Goal: Transaction & Acquisition: Purchase product/service

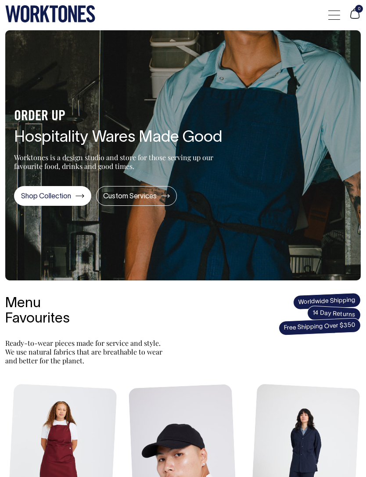
click at [328, 19] on span at bounding box center [334, 19] width 12 height 0
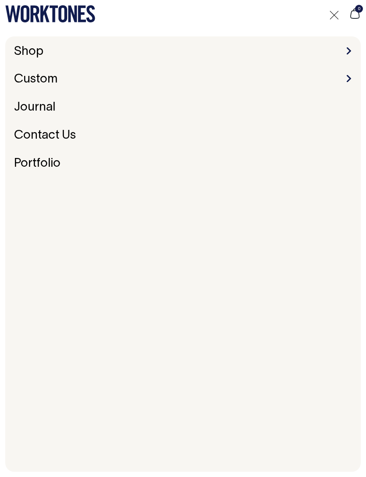
click at [27, 51] on link "Shop" at bounding box center [29, 52] width 36 height 18
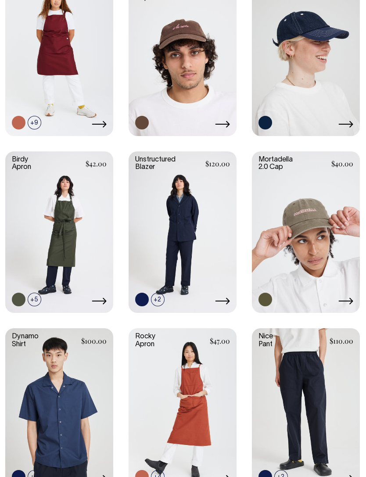
scroll to position [378, 0]
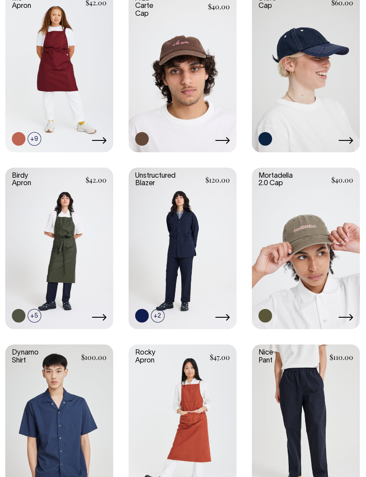
click at [339, 281] on link at bounding box center [306, 248] width 108 height 160
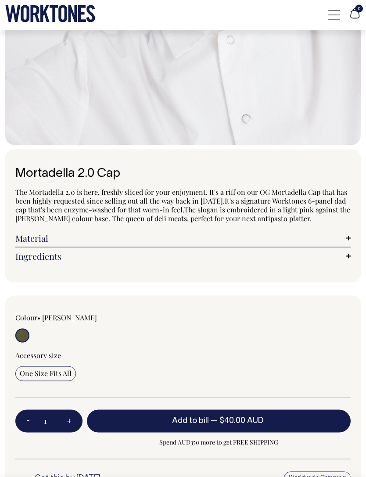
click at [79, 420] on button "+" at bounding box center [69, 421] width 27 height 31
type input "2"
click at [76, 421] on button "+" at bounding box center [69, 421] width 27 height 31
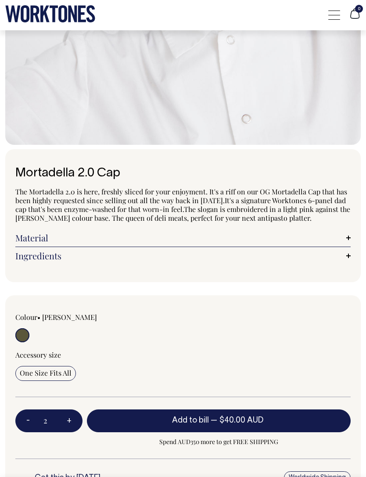
type input "3"
click at [77, 420] on button "+" at bounding box center [69, 421] width 27 height 31
type input "4"
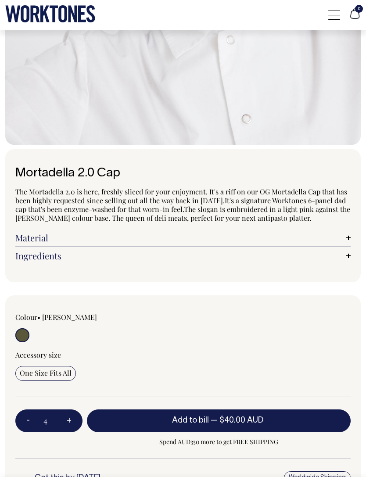
click at [273, 419] on button "Add to bill — $40.00 AUD" at bounding box center [219, 421] width 264 height 23
type input "1"
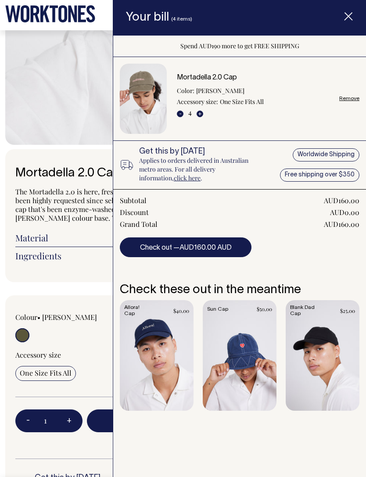
click at [348, 19] on icon "Item added to your cart" at bounding box center [348, 16] width 9 height 9
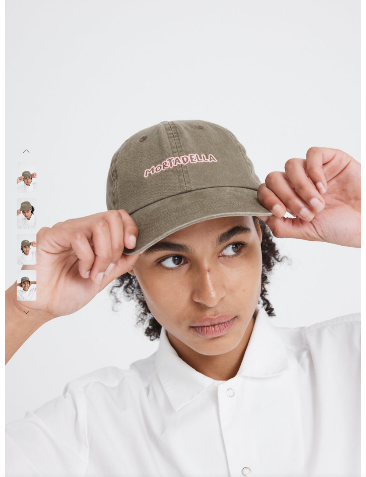
scroll to position [0, 0]
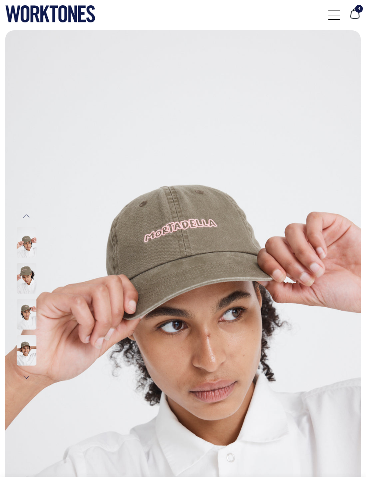
click at [339, 12] on div at bounding box center [334, 15] width 12 height 17
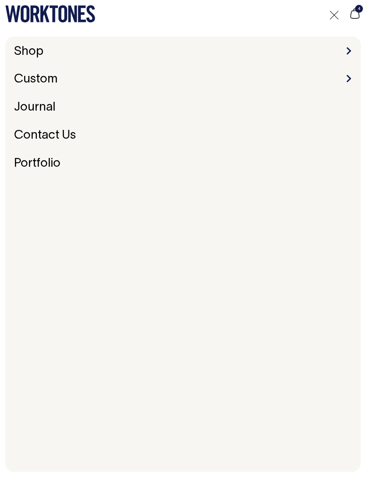
click at [252, 43] on div "Shop Accessories Aprons Workwear Custom Embroidery & Screen Printing Bespoke Jo…" at bounding box center [183, 254] width 356 height 436
click at [306, 51] on li "Shop Accessories Aprons Workwear" at bounding box center [183, 52] width 345 height 14
click at [24, 55] on link "Shop" at bounding box center [29, 52] width 36 height 18
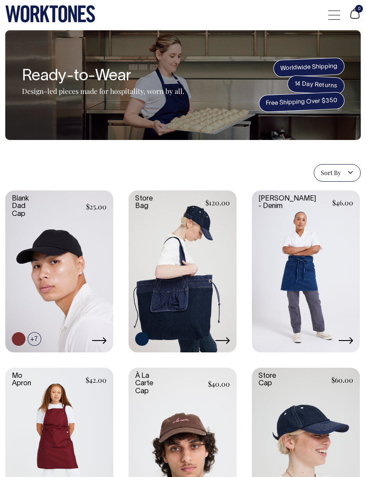
click at [331, 19] on span at bounding box center [334, 19] width 12 height 0
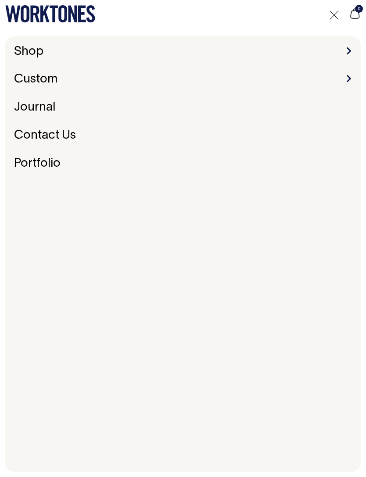
click at [347, 52] on span at bounding box center [349, 50] width 4 height 7
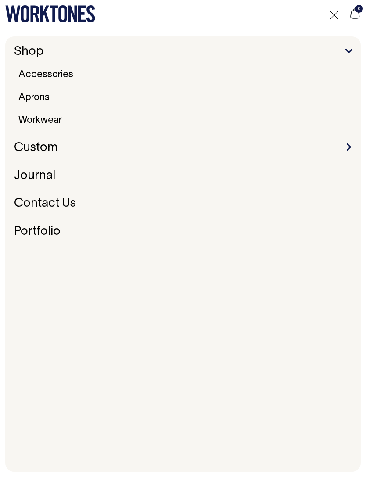
click at [30, 97] on link "Aprons" at bounding box center [34, 98] width 38 height 16
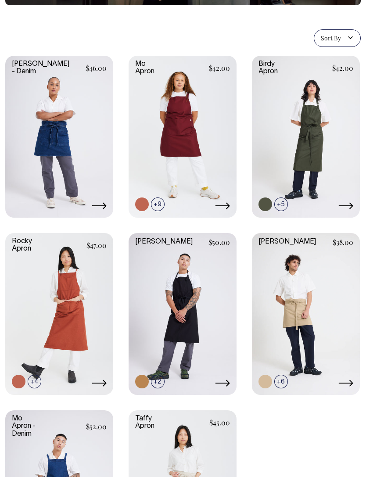
scroll to position [130, 0]
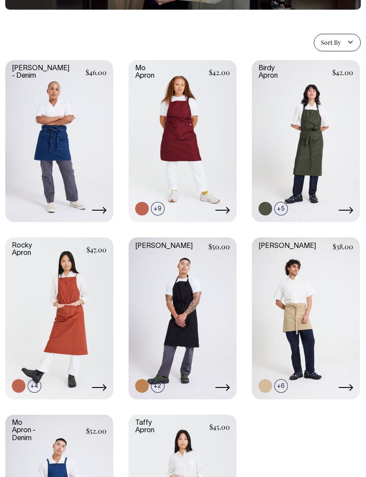
click at [151, 146] on link at bounding box center [183, 140] width 108 height 160
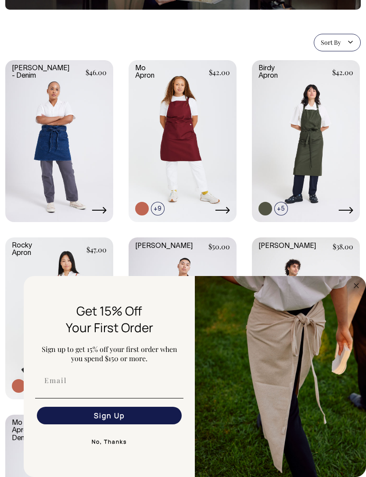
click at [155, 137] on link at bounding box center [183, 140] width 108 height 160
click at [351, 283] on icon "Close dialog" at bounding box center [356, 286] width 11 height 11
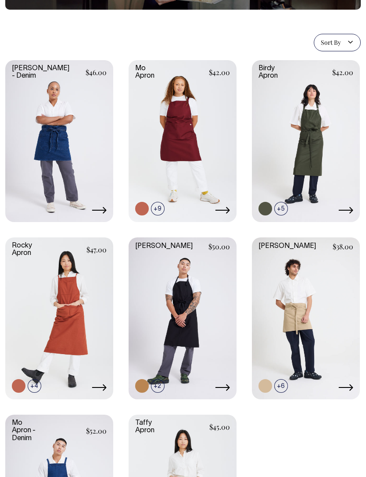
click at [335, 176] on link at bounding box center [306, 140] width 108 height 160
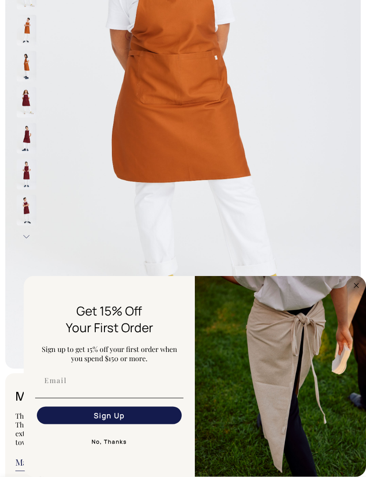
scroll to position [194, 0]
click at [347, 324] on img "FLYOUT Form" at bounding box center [280, 376] width 171 height 201
click at [351, 291] on icon "Close dialog" at bounding box center [356, 286] width 11 height 11
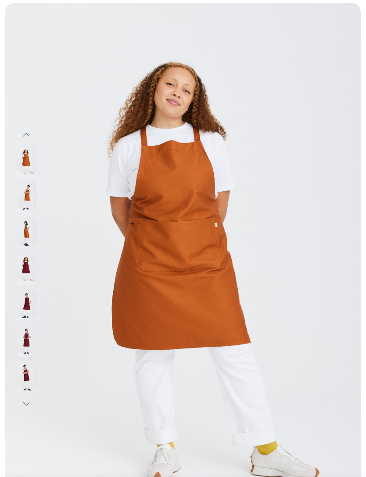
scroll to position [0, 0]
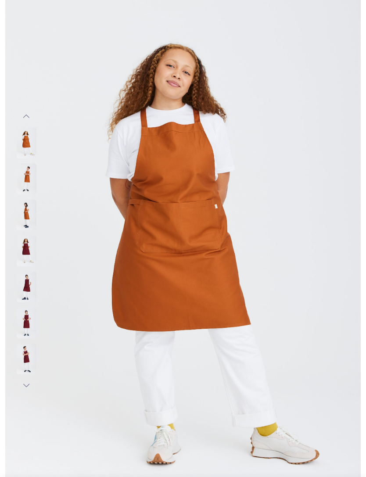
scroll to position [40, 0]
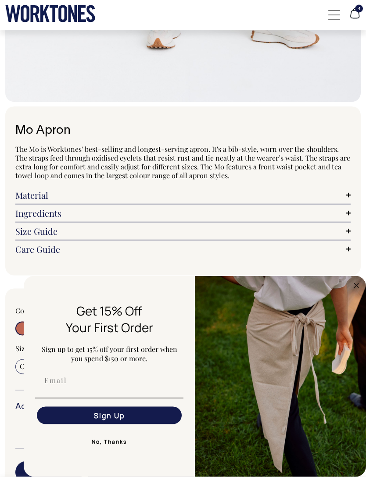
click at [354, 291] on circle "Close dialog" at bounding box center [357, 286] width 10 height 10
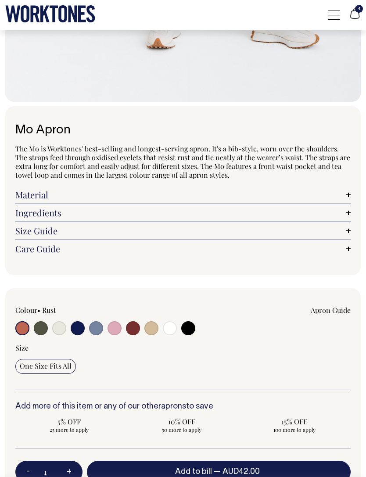
click at [175, 322] on input "radio" at bounding box center [170, 328] width 14 height 14
radio input "true"
select select "Off-White"
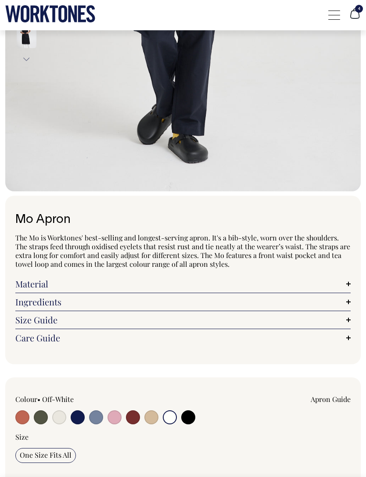
click at [191, 412] on input "radio" at bounding box center [188, 418] width 14 height 14
radio input "true"
select select "Black"
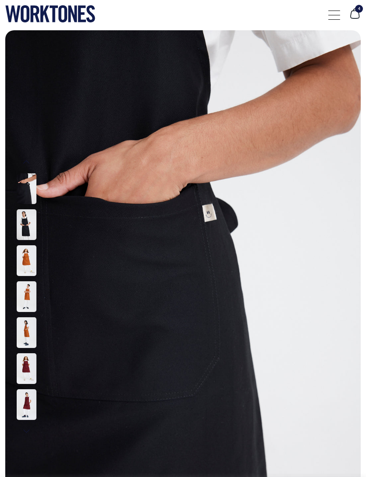
click at [25, 249] on img at bounding box center [27, 260] width 20 height 31
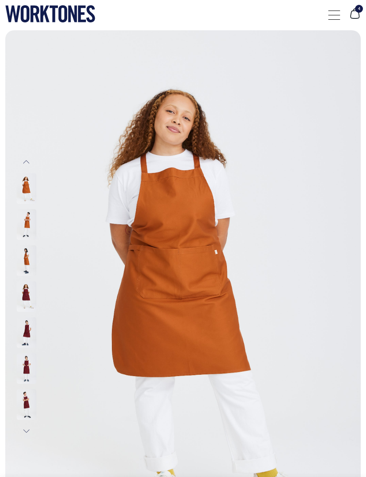
click at [24, 281] on img at bounding box center [27, 296] width 20 height 31
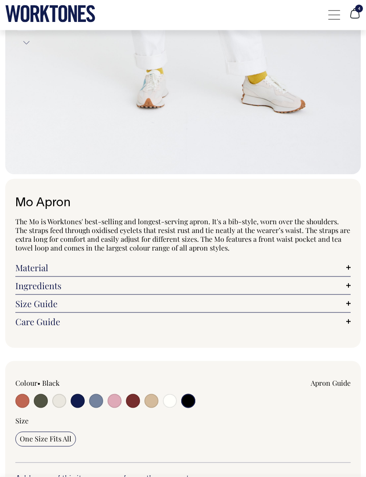
scroll to position [396, 0]
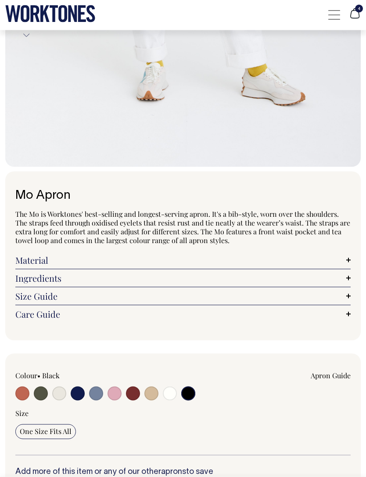
click at [46, 392] on input "radio" at bounding box center [41, 394] width 14 height 14
radio input "true"
select select "Olive"
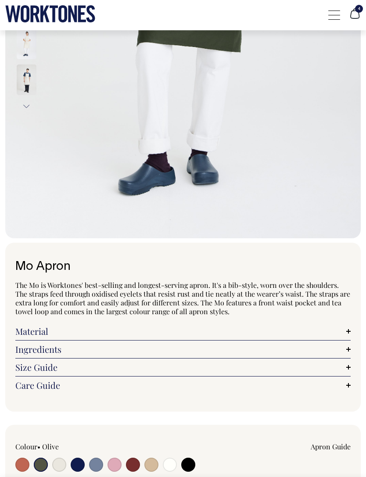
scroll to position [385, 0]
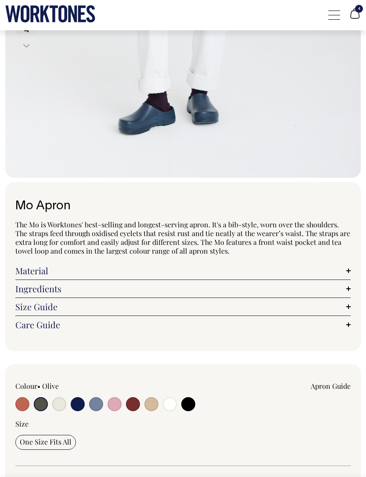
click at [54, 400] on input "radio" at bounding box center [59, 404] width 14 height 14
radio input "true"
radio input "false"
select select "Natural"
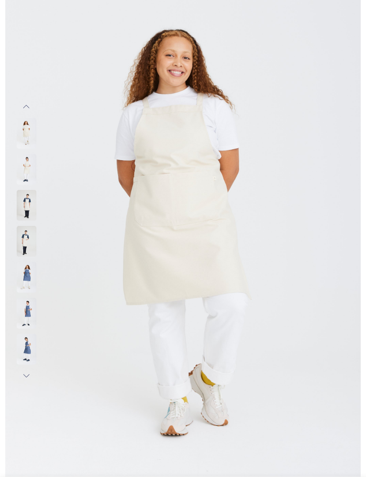
scroll to position [0, 0]
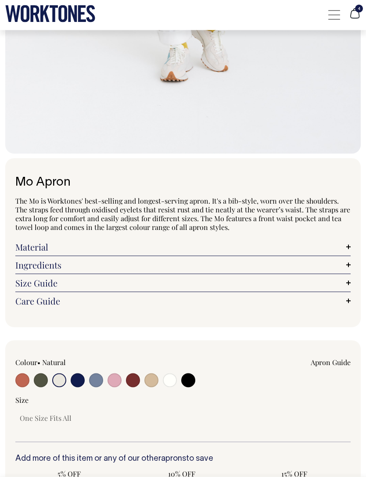
click at [146, 386] on label at bounding box center [151, 382] width 14 height 16
click at [146, 386] on input "radio" at bounding box center [151, 381] width 14 height 14
radio input "true"
select select "Khaki"
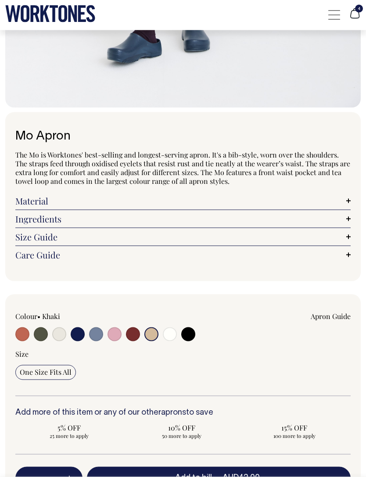
scroll to position [464, 0]
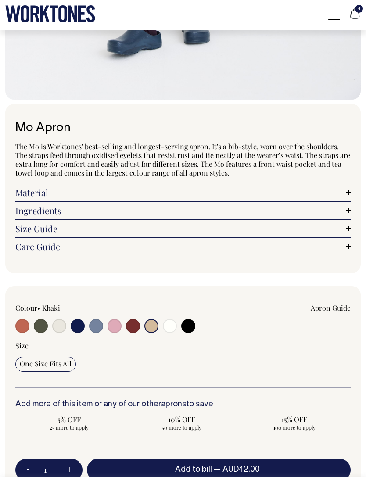
click at [189, 327] on input "radio" at bounding box center [188, 326] width 14 height 14
radio input "true"
select select "Black"
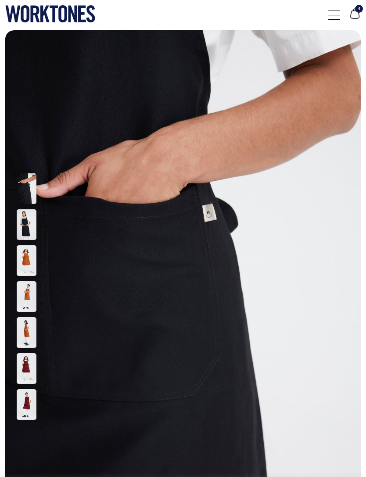
click at [24, 222] on img at bounding box center [27, 224] width 20 height 31
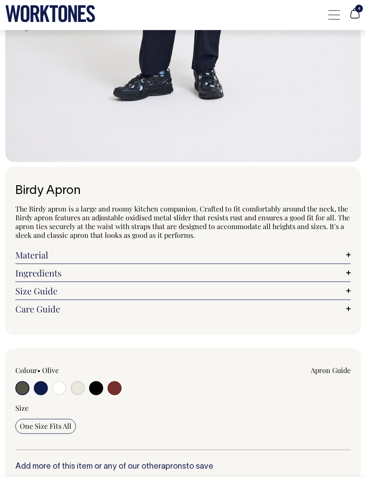
scroll to position [402, 0]
click at [98, 389] on input "radio" at bounding box center [96, 388] width 14 height 14
radio input "true"
select select "Black"
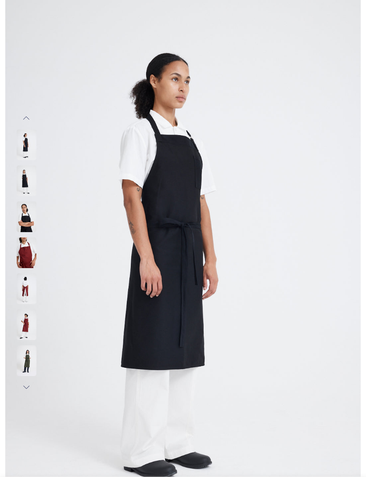
scroll to position [44, 0]
click at [22, 322] on img at bounding box center [27, 325] width 20 height 31
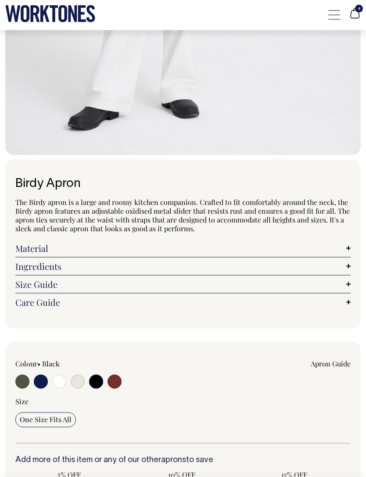
scroll to position [456, 0]
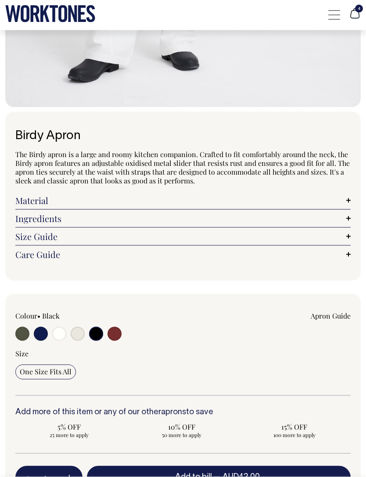
click at [99, 331] on input "radio" at bounding box center [96, 334] width 14 height 14
click at [97, 336] on input "radio" at bounding box center [96, 334] width 14 height 14
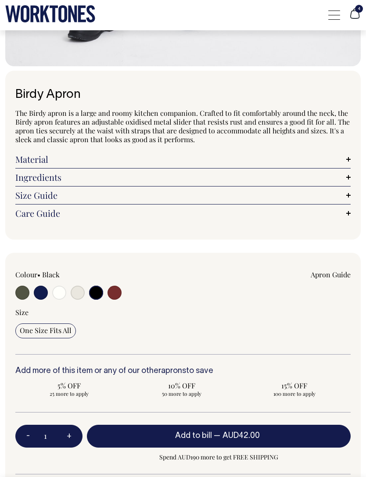
scroll to position [498, 0]
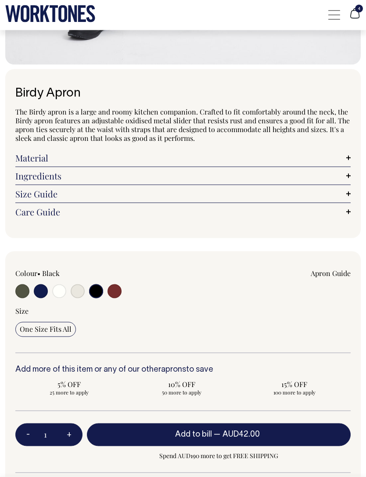
click at [92, 288] on input "radio" at bounding box center [96, 292] width 14 height 14
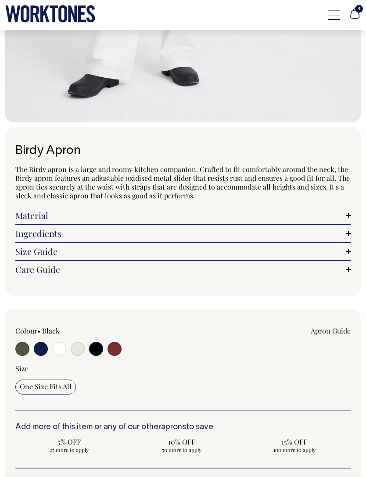
scroll to position [443, 0]
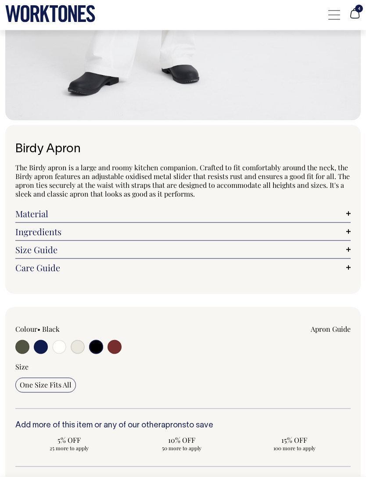
click at [97, 347] on input "radio" at bounding box center [96, 347] width 14 height 14
click at [102, 342] on input "radio" at bounding box center [96, 347] width 14 height 14
click at [118, 345] on input "radio" at bounding box center [115, 347] width 14 height 14
radio input "true"
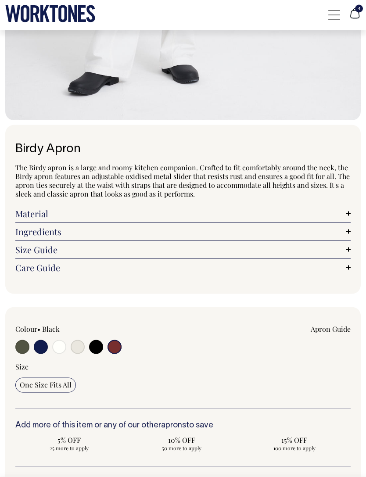
select select "Burgundy"
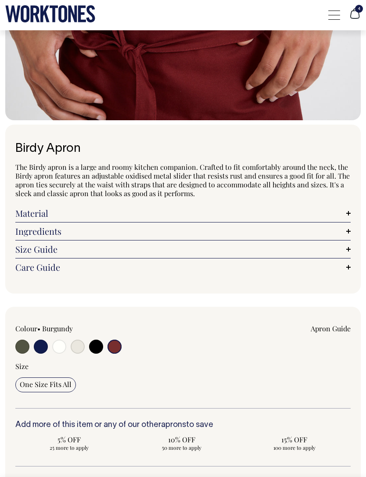
click at [96, 346] on input "radio" at bounding box center [96, 347] width 14 height 14
radio input "true"
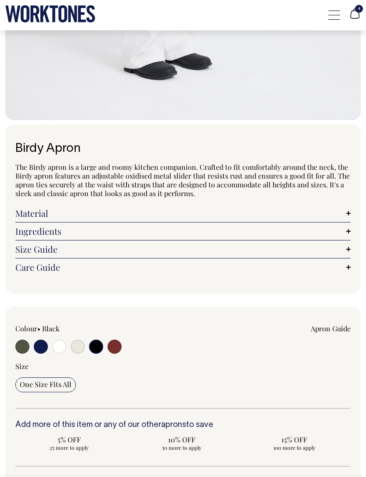
radio input "true"
select select "Black"
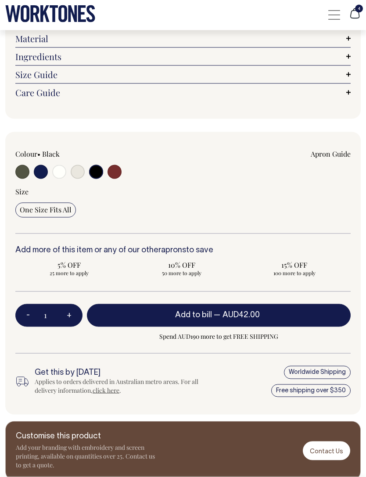
scroll to position [618, 0]
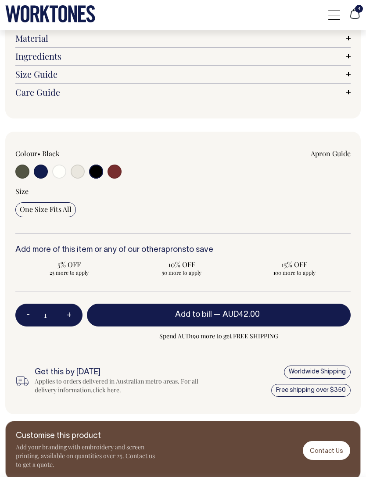
click at [65, 313] on button "+" at bounding box center [69, 315] width 27 height 31
type input "2"
click at [65, 317] on button "+" at bounding box center [69, 315] width 27 height 31
type input "3"
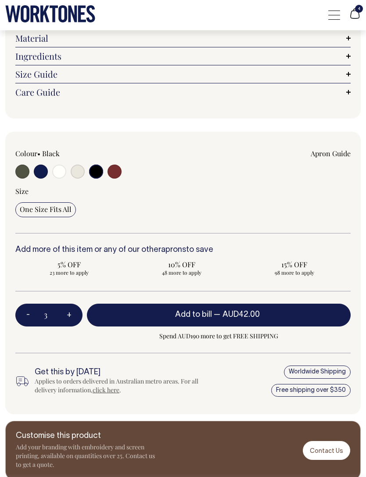
type input "3"
click at [65, 314] on button "+" at bounding box center [69, 315] width 27 height 31
type input "4"
click at [66, 313] on button "+" at bounding box center [69, 315] width 27 height 31
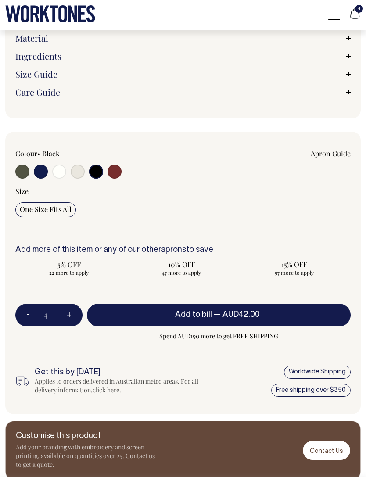
type input "5"
click at [64, 310] on button "+" at bounding box center [69, 315] width 27 height 31
type input "6"
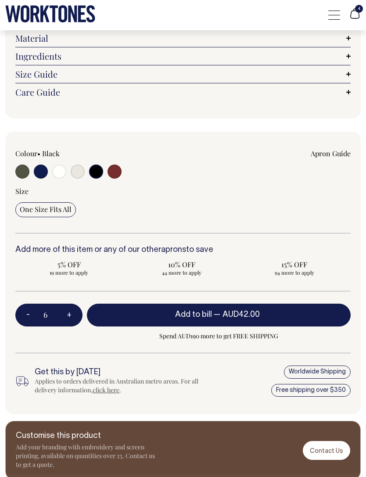
click at [65, 311] on button "+" at bounding box center [69, 315] width 27 height 31
type input "7"
click at [65, 310] on button "+" at bounding box center [69, 315] width 27 height 31
type input "8"
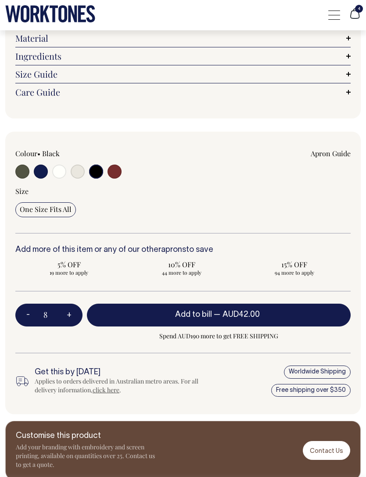
type input "8"
click at [65, 310] on button "+" at bounding box center [69, 315] width 27 height 31
type input "9"
click at [67, 310] on button "+" at bounding box center [69, 315] width 27 height 31
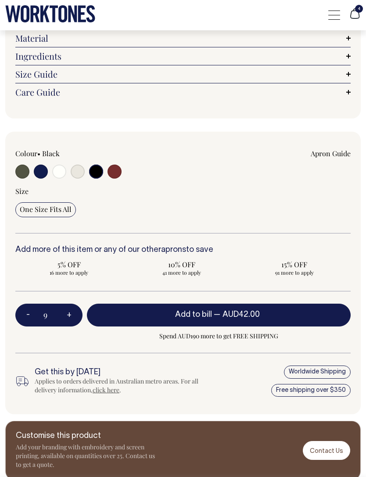
type input "10"
click at [214, 320] on button "Add to bill — AUD42.00" at bounding box center [219, 315] width 264 height 23
click at [213, 325] on button "Add to bill — AUD42.00" at bounding box center [219, 315] width 264 height 23
type input "1"
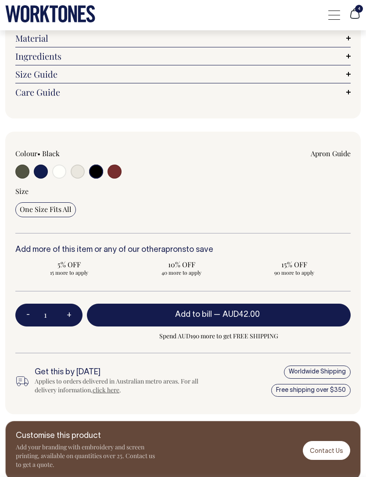
type input "1"
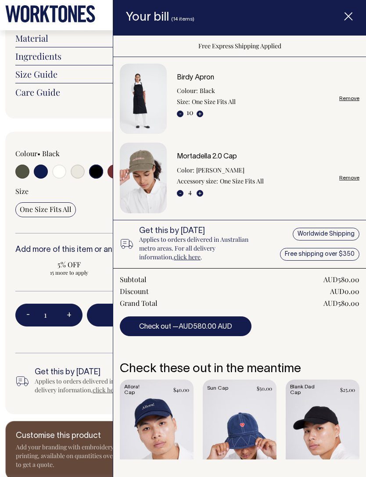
click at [348, 20] on icon "Item added to your cart" at bounding box center [348, 16] width 9 height 9
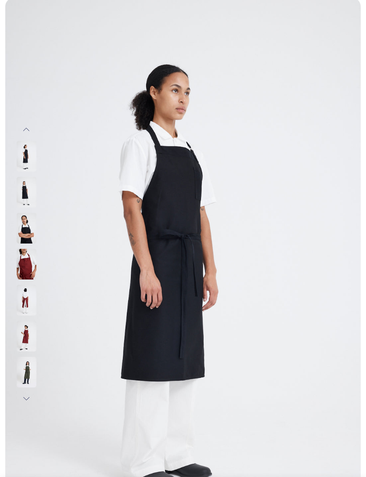
scroll to position [0, 0]
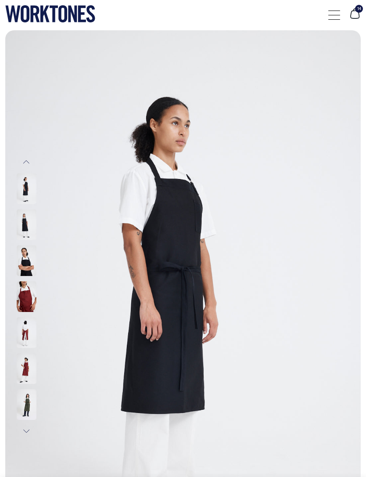
click at [335, 14] on div at bounding box center [334, 15] width 12 height 17
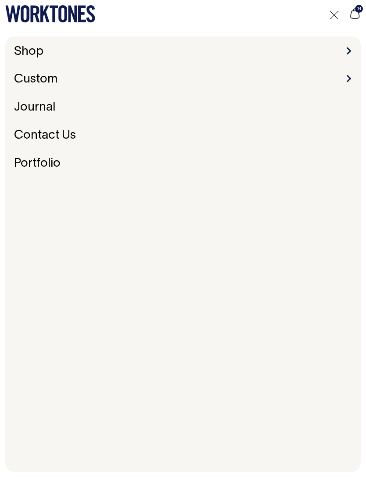
click at [349, 48] on span at bounding box center [349, 50] width 4 height 7
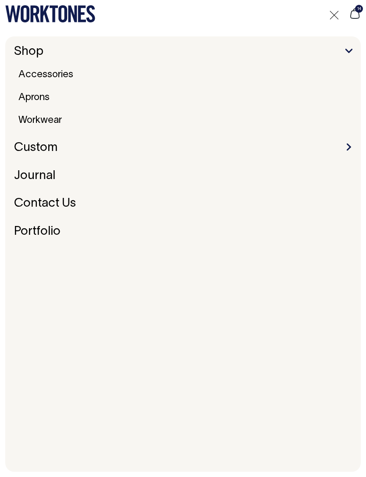
click at [38, 122] on link "Workwear" at bounding box center [40, 120] width 50 height 16
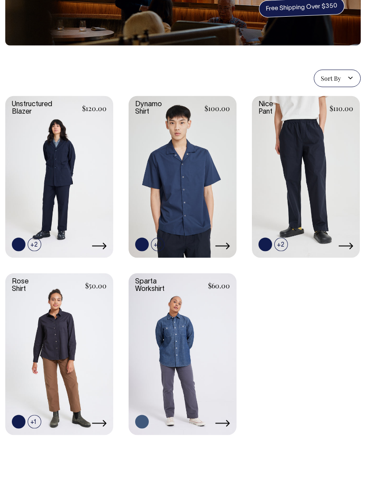
scroll to position [95, 0]
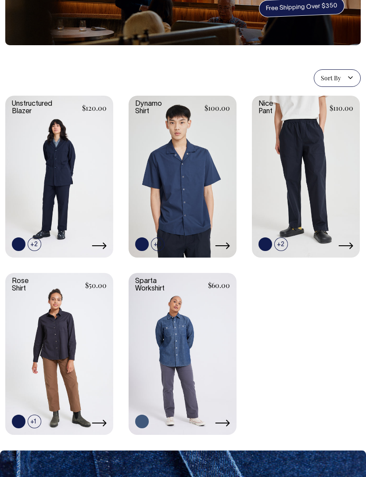
click at [219, 216] on link at bounding box center [183, 176] width 108 height 160
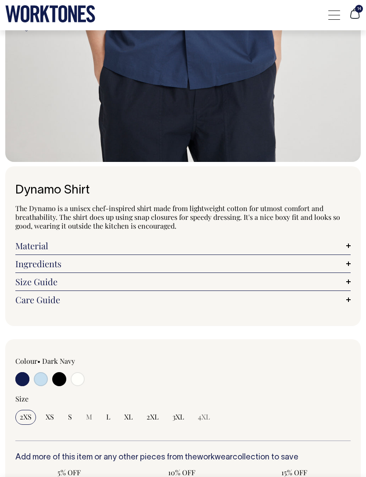
scroll to position [457, 0]
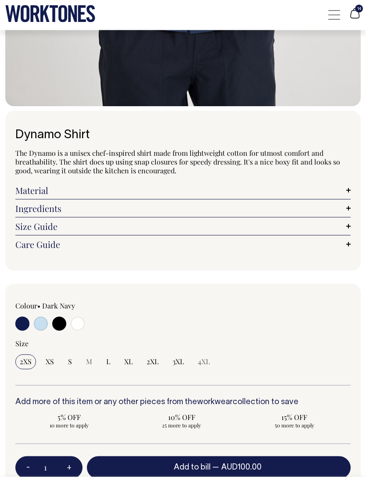
click at [63, 322] on input "radio" at bounding box center [59, 324] width 14 height 14
radio input "true"
select select "Black"
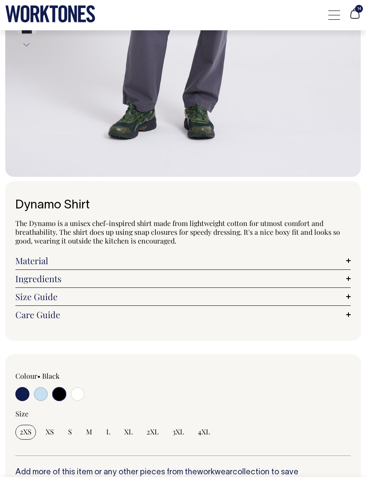
scroll to position [432, 0]
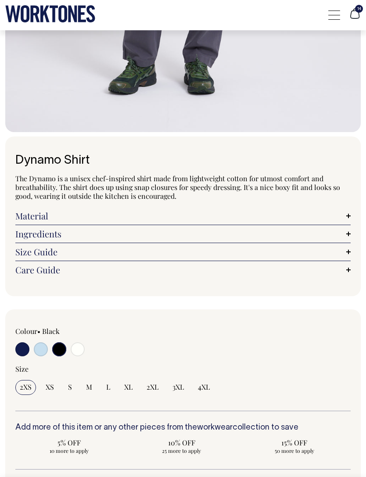
click at [85, 382] on input "M" at bounding box center [89, 387] width 15 height 15
radio input "true"
select select "M"
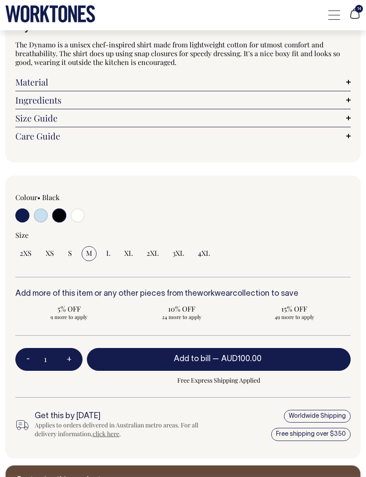
scroll to position [566, 0]
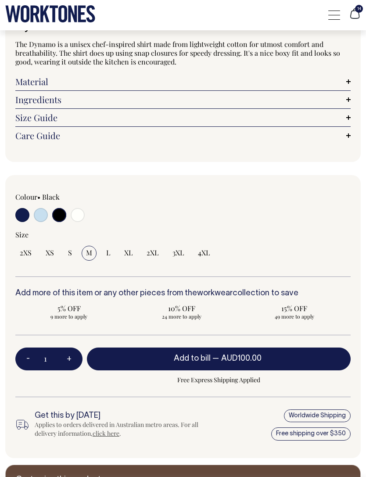
click at [72, 361] on button "+" at bounding box center [69, 359] width 27 height 31
type input "2"
click at [23, 361] on button "-" at bounding box center [27, 359] width 25 height 31
type input "1"
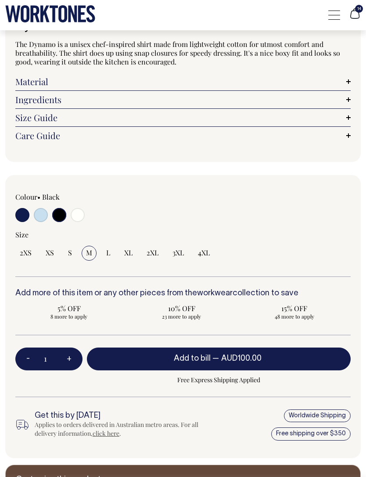
type input "1"
click at [62, 353] on button "+" at bounding box center [69, 359] width 27 height 31
type input "2"
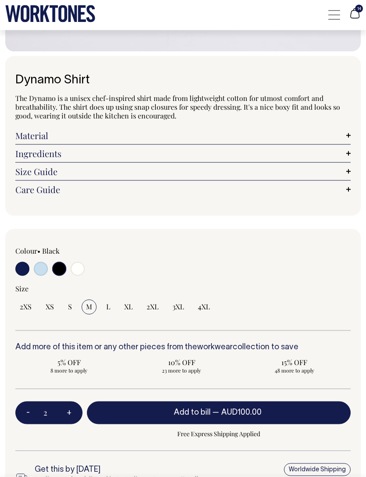
click at [29, 413] on button "-" at bounding box center [27, 413] width 25 height 31
type input "1"
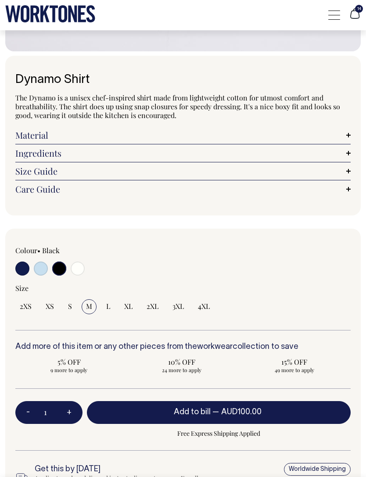
click at [76, 414] on button "+" at bounding box center [69, 412] width 27 height 31
type input "2"
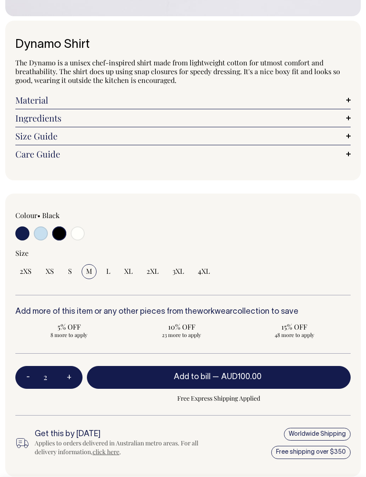
scroll to position [543, 0]
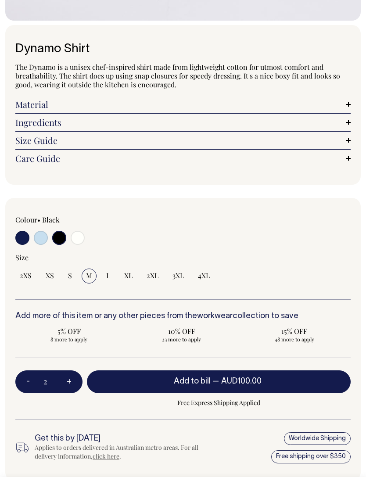
click at [220, 377] on button "Add to bill — AUD100.00" at bounding box center [219, 382] width 264 height 23
type input "1"
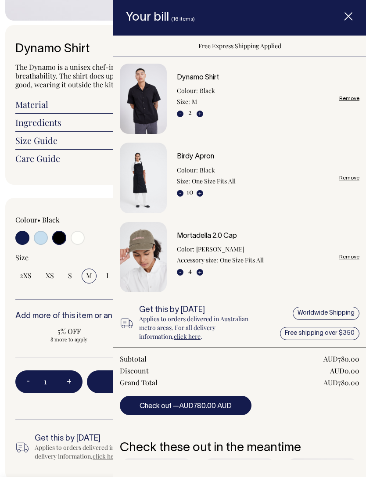
click at [350, 22] on span "Item added to your cart" at bounding box center [348, 17] width 35 height 37
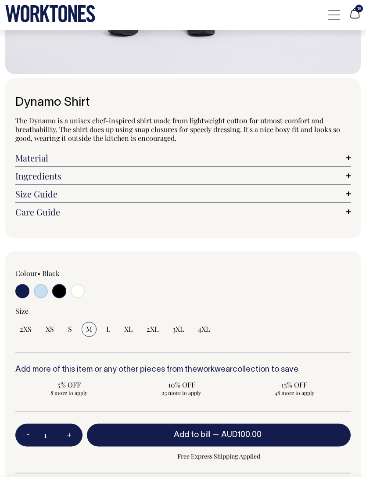
click at [71, 288] on input "radio" at bounding box center [78, 292] width 14 height 14
radio input "true"
select select "Off-White"
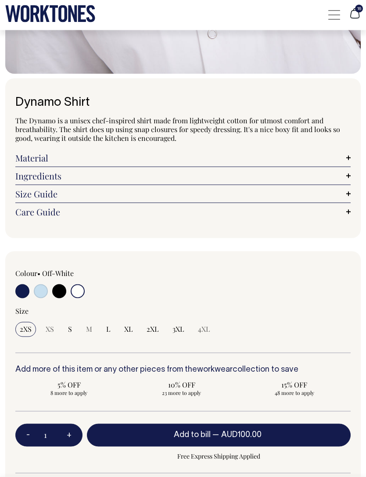
scroll to position [490, 0]
click at [104, 331] on input "L" at bounding box center [108, 329] width 13 height 15
radio input "true"
select select "L"
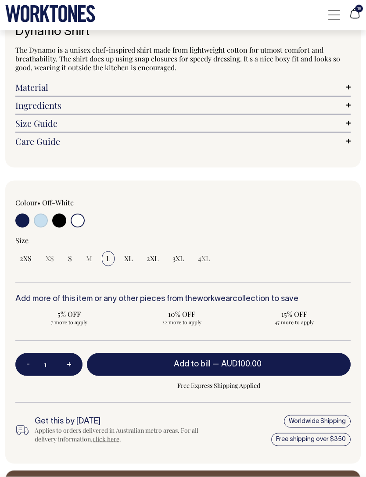
scroll to position [561, 0]
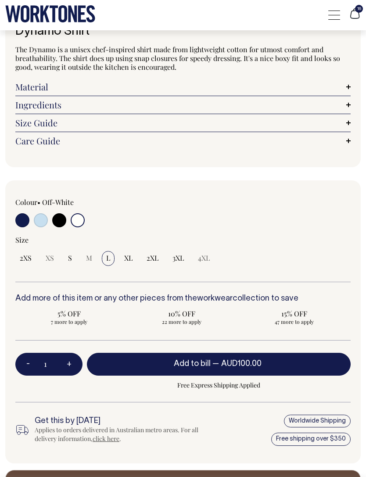
click at [207, 365] on span "Add to bill" at bounding box center [192, 363] width 37 height 7
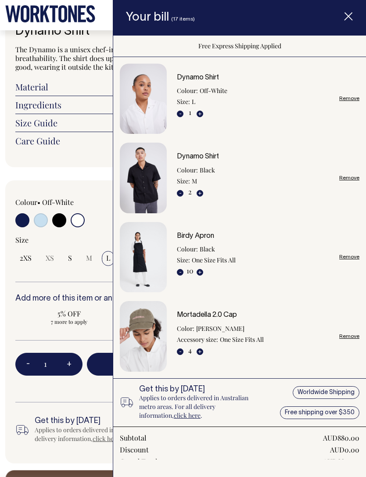
scroll to position [0, 0]
click at [346, 21] on icon "Item added to your cart" at bounding box center [348, 16] width 9 height 9
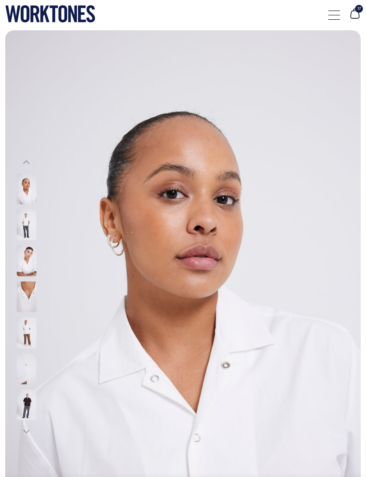
click at [331, 20] on div at bounding box center [334, 15] width 12 height 17
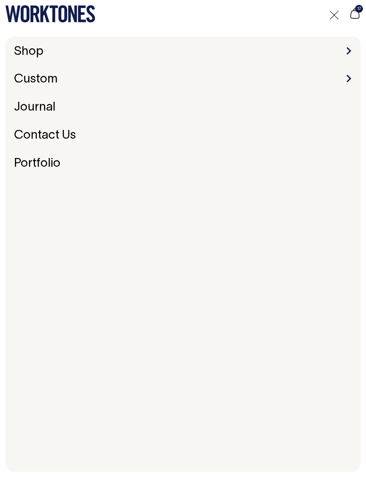
click at [349, 51] on span at bounding box center [349, 50] width 4 height 7
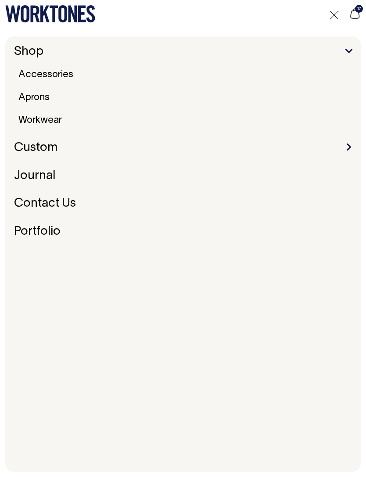
click at [36, 120] on link "Workwear" at bounding box center [40, 120] width 50 height 16
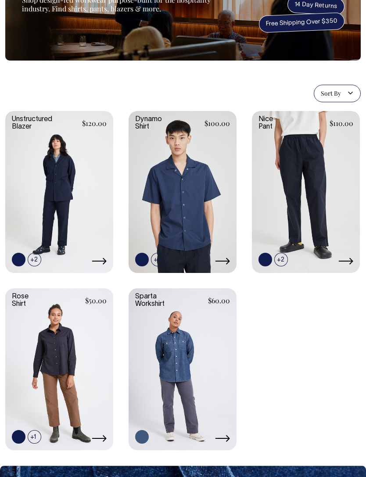
scroll to position [45, 0]
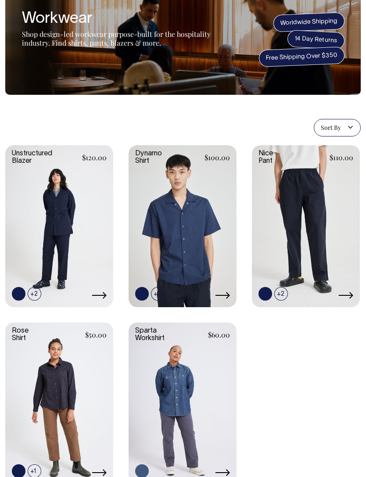
click at [328, 256] on link at bounding box center [306, 225] width 108 height 160
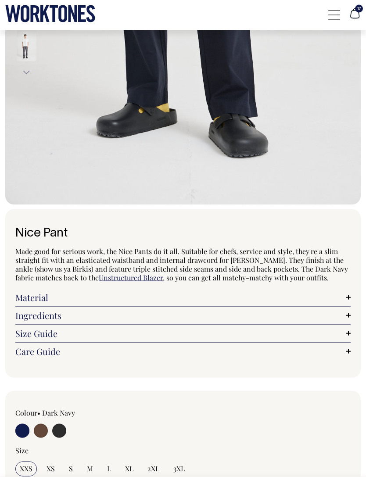
scroll to position [359, 0]
click at [63, 419] on div "Colour • Dark Navy" at bounding box center [82, 423] width 134 height 31
click at [53, 430] on input "radio" at bounding box center [59, 431] width 14 height 14
radio input "true"
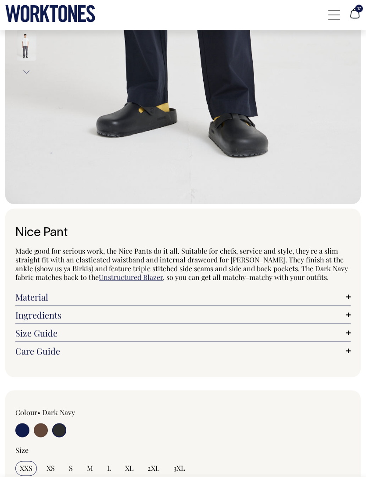
select select "Charcoal"
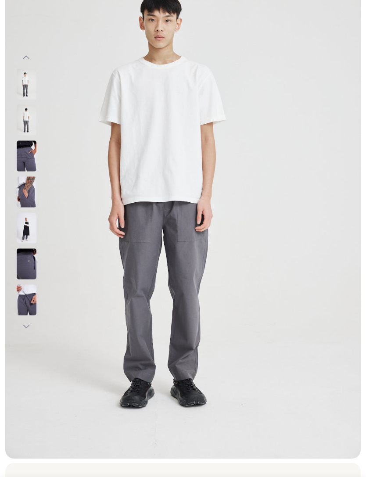
scroll to position [103, 0]
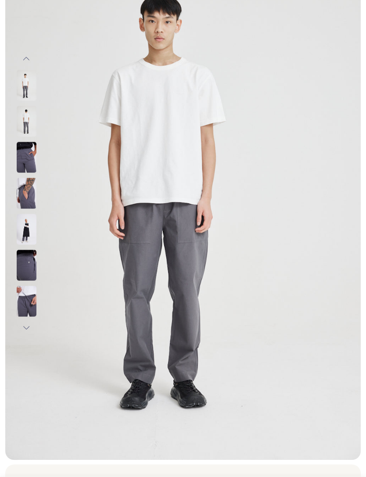
click at [32, 129] on img at bounding box center [27, 121] width 20 height 31
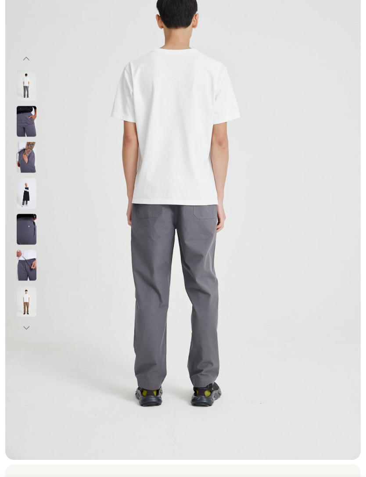
click at [29, 96] on img at bounding box center [27, 85] width 20 height 31
click at [27, 191] on img at bounding box center [27, 193] width 20 height 31
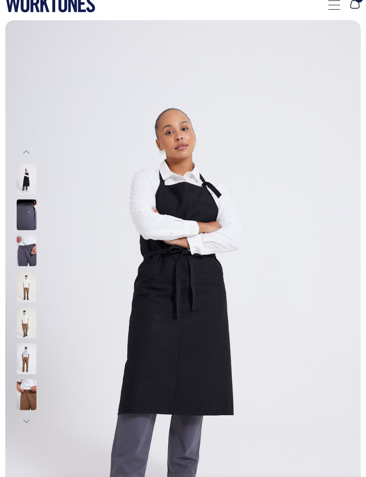
scroll to position [0, 0]
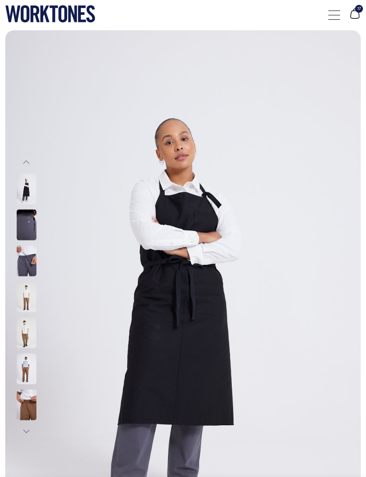
click at [329, 16] on div at bounding box center [334, 15] width 12 height 17
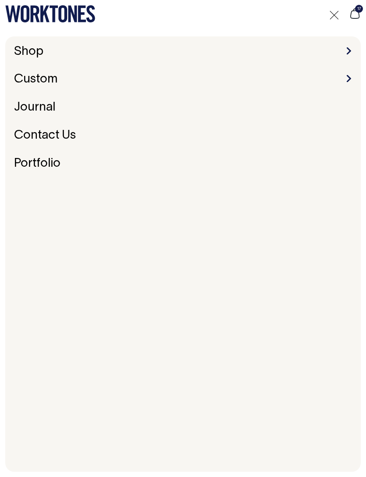
click at [343, 52] on li "Shop Accessories Aprons Workwear" at bounding box center [183, 52] width 345 height 14
click at [350, 50] on span at bounding box center [349, 50] width 4 height 7
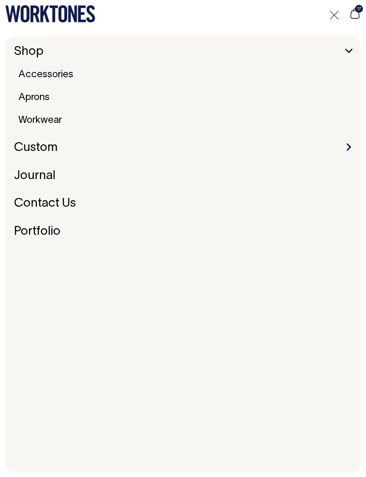
click at [349, 51] on span at bounding box center [349, 51] width 7 height 4
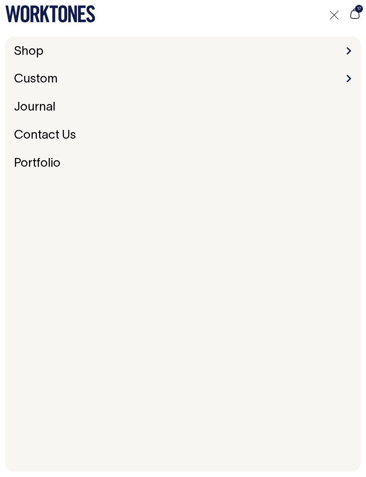
click at [353, 18] on icon at bounding box center [355, 13] width 12 height 11
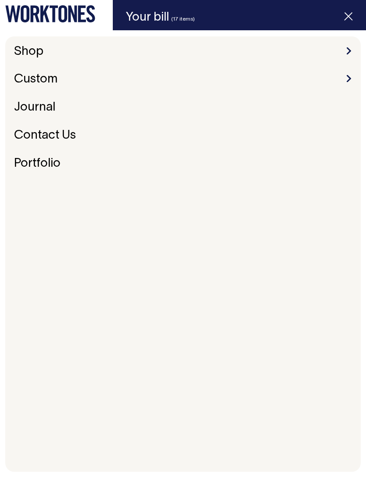
click at [352, 22] on span "Item added to your cart" at bounding box center [348, 17] width 35 height 37
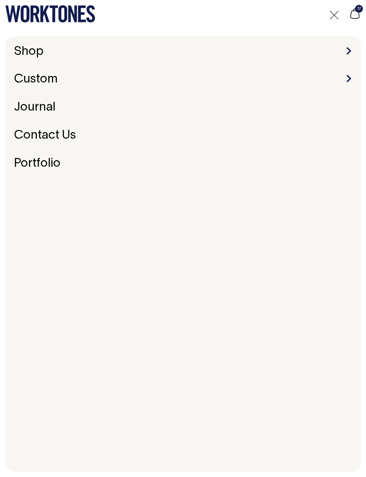
click at [356, 16] on icon at bounding box center [355, 13] width 12 height 11
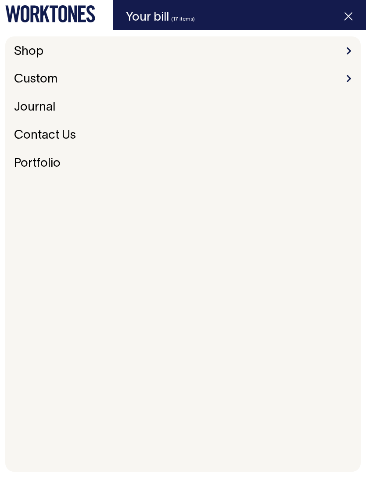
click at [276, 17] on h6 "Your bill (17 items)" at bounding box center [239, 18] width 253 height 36
click at [169, 22] on h6 "Your bill (17 items)" at bounding box center [239, 18] width 253 height 36
click at [180, 25] on h6 "Your bill (17 items)" at bounding box center [239, 18] width 253 height 36
click at [176, 17] on span "(17 items)" at bounding box center [183, 19] width 24 height 5
click at [178, 21] on span "(17 items)" at bounding box center [183, 19] width 24 height 5
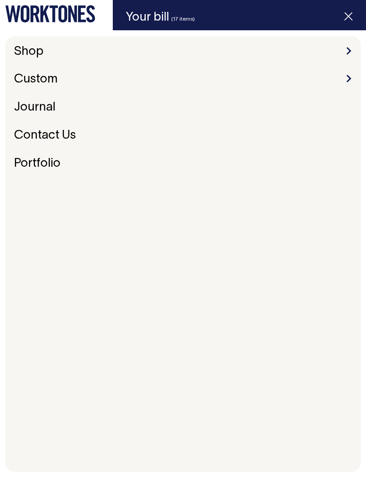
click at [156, 16] on h6 "Your bill (17 items)" at bounding box center [239, 18] width 253 height 36
click at [185, 24] on h6 "Your bill (17 items)" at bounding box center [239, 18] width 253 height 36
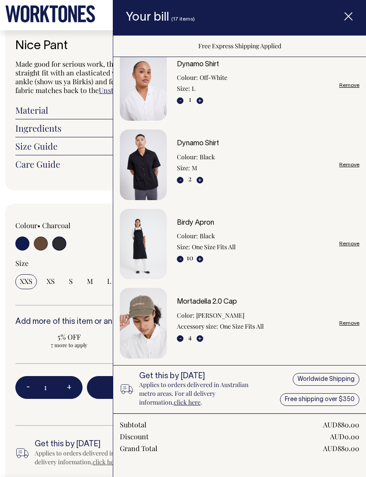
scroll to position [14, 0]
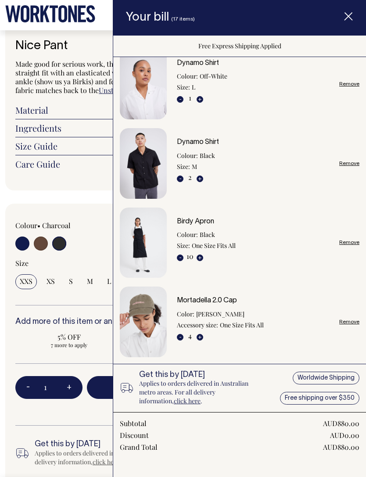
click at [169, 472] on button "Check out — AUD880.00 AUD" at bounding box center [186, 471] width 132 height 20
